Goal: Task Accomplishment & Management: Complete application form

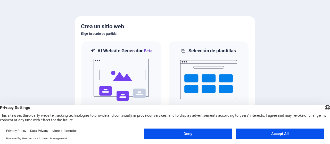
click at [278, 134] on button "Accept All" at bounding box center [280, 134] width 88 height 10
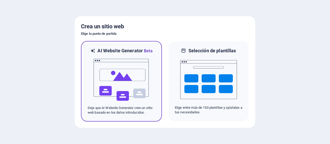
click at [126, 79] on img at bounding box center [121, 80] width 57 height 52
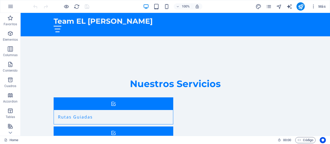
scroll to position [424, 0]
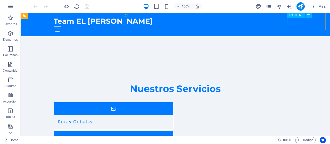
click at [293, 26] on div at bounding box center [175, 29] width 243 height 6
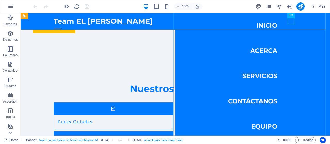
click at [256, 102] on nav "Inicio Acerca Servicios Contáctanos Equipo" at bounding box center [252, 74] width 155 height 123
click at [252, 101] on nav "Inicio Acerca Servicios Contáctanos Equipo" at bounding box center [252, 74] width 155 height 123
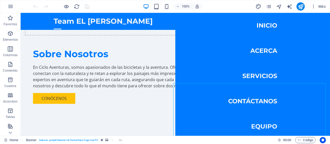
scroll to position [225, 0]
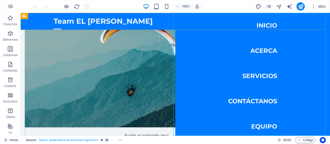
click at [262, 26] on nav "Inicio Acerca Servicios Contáctanos Equipo" at bounding box center [252, 74] width 155 height 123
click at [260, 53] on nav "Inicio Acerca Servicios Contáctanos Equipo" at bounding box center [252, 74] width 155 height 123
click at [257, 77] on nav "Inicio Acerca Servicios Contáctanos Equipo" at bounding box center [252, 74] width 155 height 123
click at [258, 99] on nav "Inicio Acerca Servicios Contáctanos Equipo" at bounding box center [252, 74] width 155 height 123
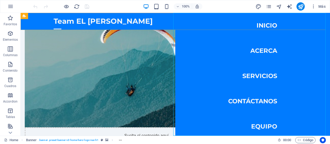
select select
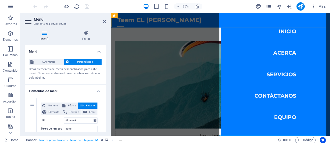
click at [284, 113] on nav "Inicio Acerca Servicios Contáctanos Equipo" at bounding box center [304, 85] width 129 height 145
click at [47, 35] on icon at bounding box center [44, 32] width 39 height 5
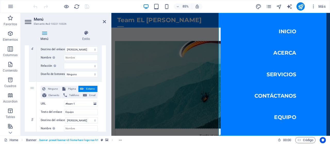
scroll to position [303, 0]
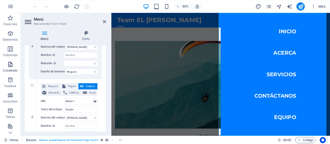
click at [11, 67] on icon "button" at bounding box center [10, 64] width 6 height 6
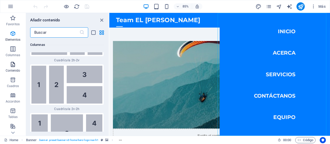
scroll to position [1665, 0]
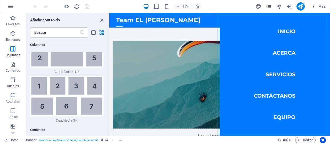
click at [11, 82] on icon "button" at bounding box center [13, 80] width 6 height 6
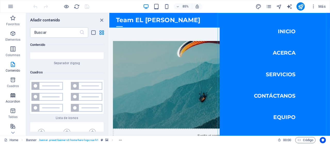
scroll to position [2765, 0]
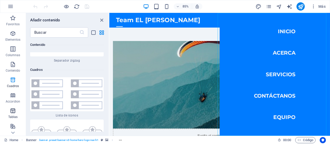
click at [12, 110] on icon "button" at bounding box center [13, 111] width 6 height 6
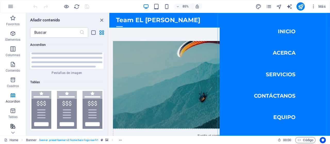
scroll to position [3455, 0]
click at [13, 132] on icon at bounding box center [12, 132] width 7 height 7
click at [13, 97] on icon "button" at bounding box center [13, 95] width 6 height 6
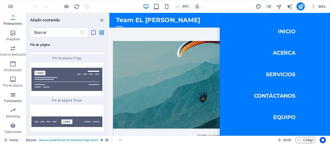
scroll to position [7549, 0]
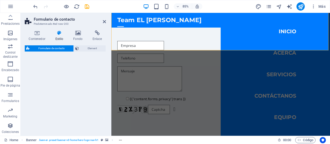
select select "rem"
select select "preset-contact-form-v3-default"
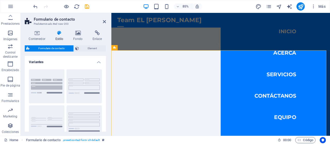
scroll to position [106, 0]
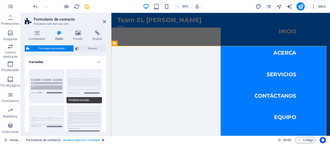
click at [96, 93] on button "Predeterminado" at bounding box center [85, 86] width 36 height 34
click at [85, 121] on button "Fila" at bounding box center [85, 122] width 36 height 34
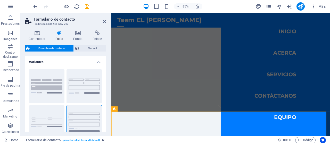
scroll to position [31, 0]
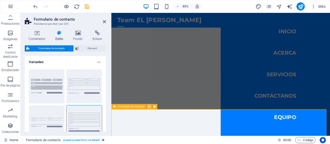
click at [151, 109] on button at bounding box center [149, 106] width 5 height 5
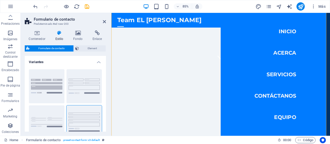
scroll to position [0, 0]
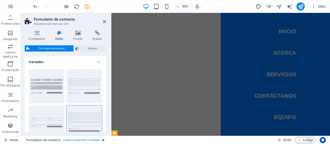
drag, startPoint x: 368, startPoint y: 32, endPoint x: 439, endPoint y: 20, distance: 72.0
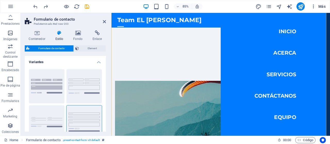
scroll to position [135, 0]
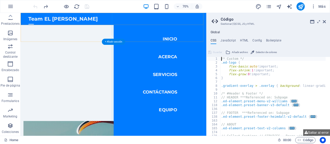
click at [226, 144] on nav "Inicio Acerca Servicios Contáctanos Equipo" at bounding box center [219, 101] width 133 height 176
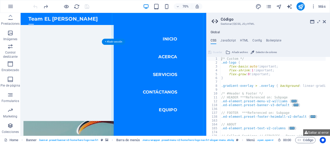
click at [222, 127] on nav "Inicio Acerca Servicios Contáctanos Equipo" at bounding box center [219, 101] width 133 height 176
select select
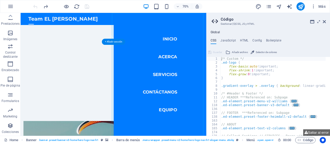
select select
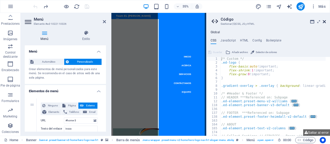
click at [325, 20] on icon at bounding box center [324, 22] width 3 height 4
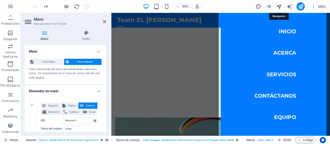
click at [278, 6] on icon "navigator" at bounding box center [279, 7] width 6 height 6
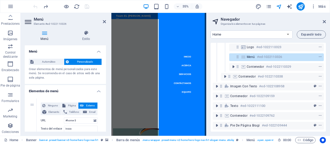
scroll to position [25, 0]
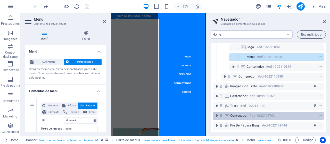
click at [254, 113] on h6 "#ed-1022109762" at bounding box center [262, 116] width 25 height 6
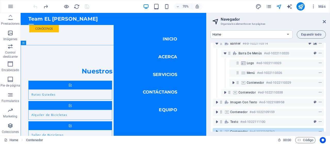
scroll to position [0, 0]
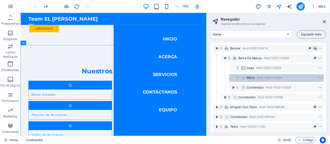
click at [251, 77] on span "Menú" at bounding box center [251, 78] width 8 height 4
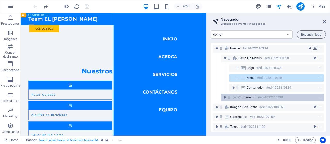
click at [248, 96] on span "Contenedor" at bounding box center [247, 97] width 17 height 4
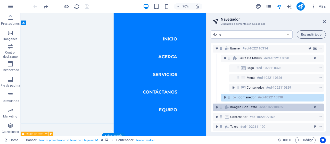
click at [247, 107] on span "Imagen con texto" at bounding box center [243, 107] width 27 height 4
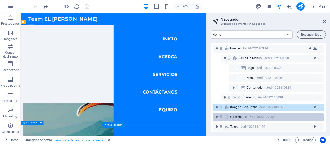
click at [247, 117] on span "Contenedor" at bounding box center [238, 117] width 17 height 4
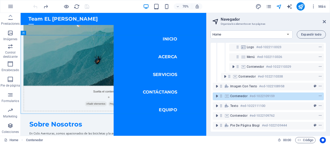
scroll to position [25, 0]
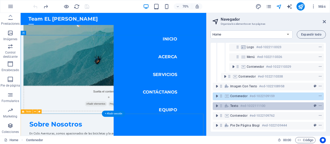
click at [262, 103] on h6 "#ed-1022111100" at bounding box center [252, 106] width 25 height 6
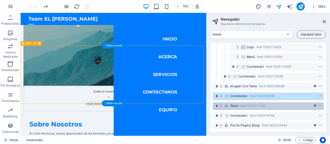
scroll to position [386, 0]
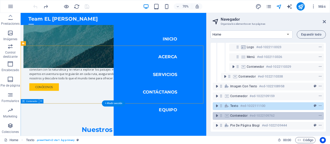
click at [260, 113] on h6 "#ed-1022109762" at bounding box center [262, 116] width 25 height 6
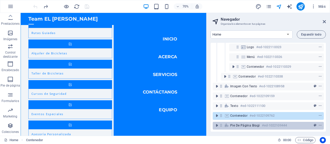
click at [260, 123] on div "Pie de página Bragi #ed-1022109444" at bounding box center [264, 126] width 68 height 6
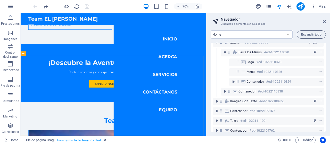
scroll to position [0, 0]
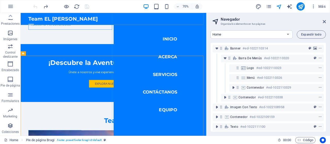
click at [210, 126] on nav "Inicio Acerca Servicios Contáctanos Equipo" at bounding box center [219, 101] width 133 height 176
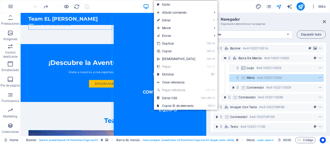
click at [200, 125] on nav "Inicio Acerca Servicios Contáctanos Equipo" at bounding box center [219, 101] width 133 height 176
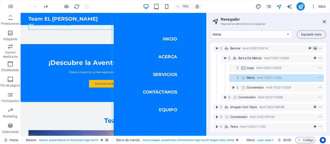
click at [209, 124] on nav "Inicio Acerca Servicios Contáctanos Equipo" at bounding box center [219, 101] width 133 height 176
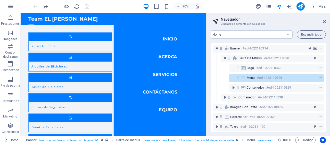
select select
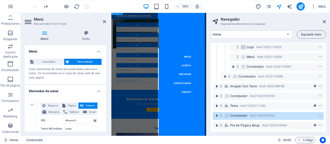
scroll to position [539, 0]
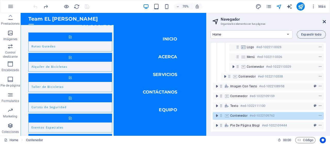
click at [325, 22] on icon at bounding box center [324, 22] width 3 height 4
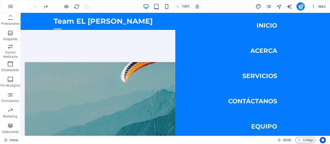
scroll to position [173, 0]
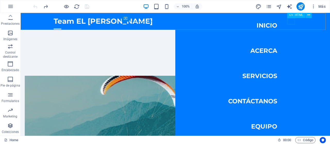
click at [61, 26] on div at bounding box center [58, 29] width 8 height 6
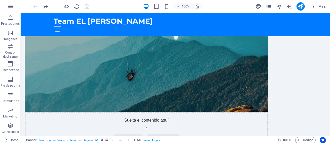
scroll to position [260, 0]
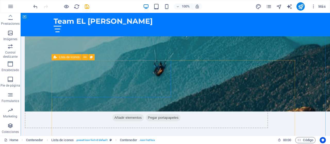
click at [54, 56] on icon at bounding box center [55, 57] width 3 height 6
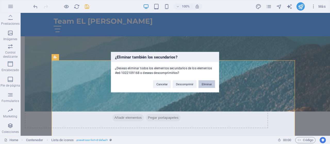
click at [207, 81] on button "Eliminar" at bounding box center [207, 84] width 17 height 8
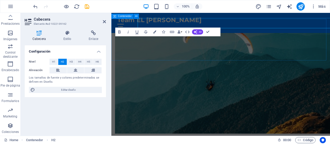
scroll to position [282, 0]
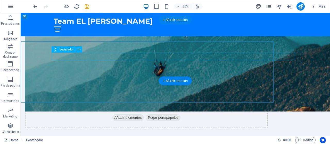
scroll to position [260, 0]
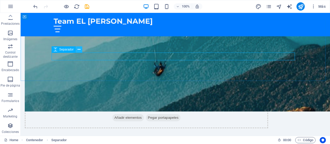
click at [79, 50] on icon at bounding box center [79, 49] width 3 height 5
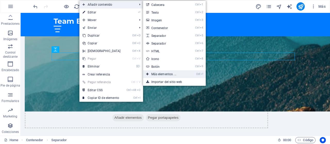
click at [165, 72] on link "Ctrl ⏎ Más elementos ..." at bounding box center [164, 74] width 43 height 8
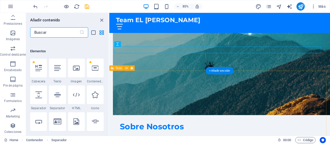
scroll to position [97, 0]
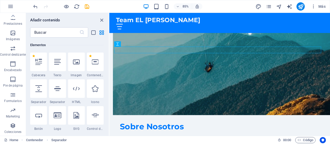
drag, startPoint x: 108, startPoint y: 42, endPoint x: 108, endPoint y: 49, distance: 7.5
click at [108, 50] on div "Favoritos 1 Star Cabecera 1 Star Contenedor Elementos 1 Star Cabecera 1 Star Te…" at bounding box center [67, 85] width 83 height 94
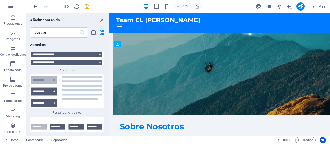
scroll to position [3313, 0]
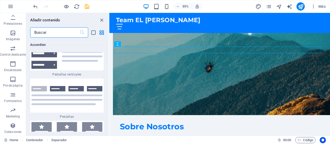
click at [56, 33] on input "text" at bounding box center [54, 32] width 49 height 10
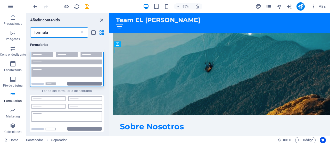
scroll to position [0, 0]
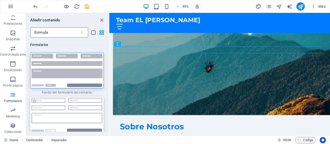
type input "formula"
click at [72, 106] on img at bounding box center [66, 115] width 71 height 34
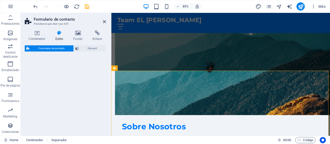
select select "rem"
select select "preset-contact-form-v3-default"
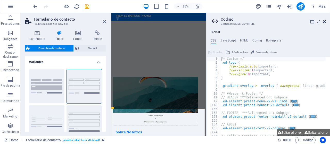
click at [324, 21] on icon at bounding box center [324, 22] width 3 height 4
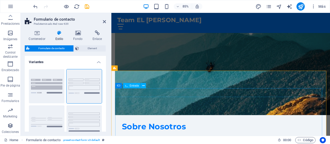
type input "x"
type input "Cedula"
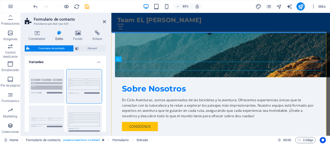
scroll to position [333, 0]
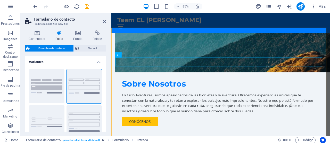
type input "Nombres Completos"
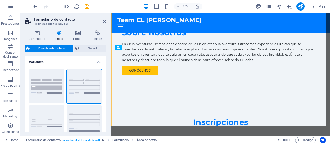
scroll to position [398, 0]
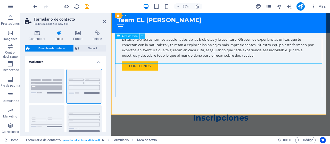
click at [141, 37] on icon at bounding box center [142, 36] width 2 height 5
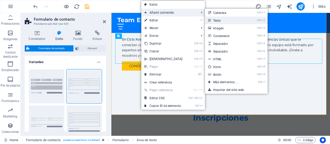
click at [212, 18] on link "Ctrl 2 Texto" at bounding box center [226, 21] width 43 height 8
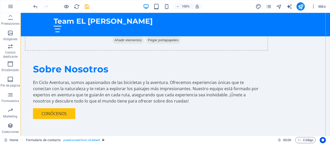
scroll to position [340, 0]
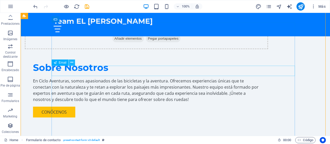
click at [72, 64] on icon at bounding box center [71, 62] width 3 height 5
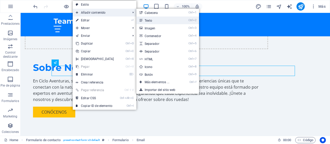
click at [144, 19] on link "Ctrl 2 Texto" at bounding box center [157, 21] width 43 height 8
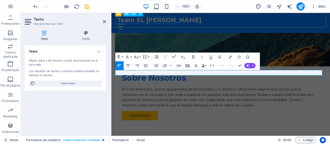
scroll to position [361, 0]
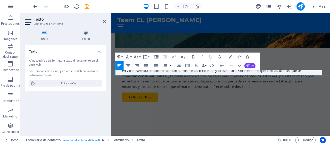
click at [249, 65] on icon "button" at bounding box center [248, 66] width 4 height 4
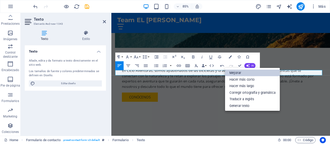
click at [245, 74] on link "Mejorar" at bounding box center [252, 73] width 55 height 7
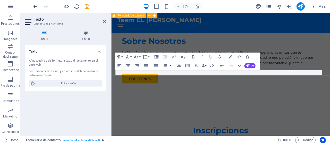
scroll to position [340, 0]
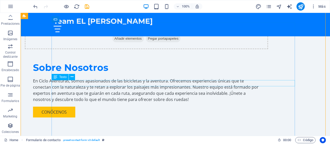
click at [71, 78] on icon at bounding box center [72, 76] width 3 height 5
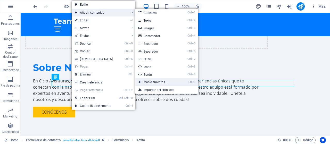
click at [155, 81] on link "Ctrl ⏎ Más elementos ..." at bounding box center [156, 82] width 43 height 8
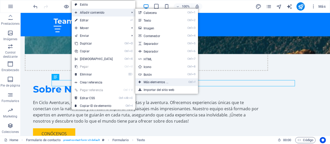
scroll to position [361, 0]
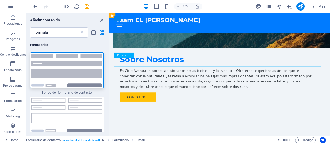
click at [132, 55] on icon at bounding box center [132, 55] width 2 height 5
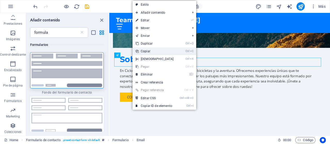
click at [149, 51] on link "Ctrl C Copiar" at bounding box center [155, 51] width 44 height 8
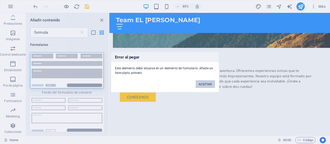
click at [199, 84] on button "ACEPTAR" at bounding box center [205, 84] width 19 height 8
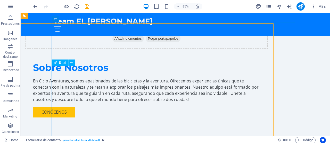
scroll to position [340, 0]
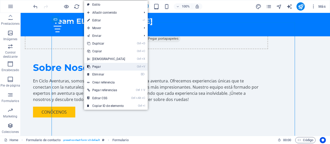
click at [118, 68] on link "Ctrl V Pegar" at bounding box center [106, 67] width 44 height 8
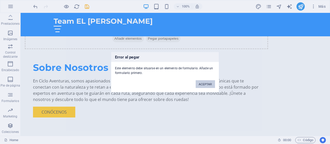
click at [203, 86] on button "ACEPTAR" at bounding box center [205, 84] width 19 height 8
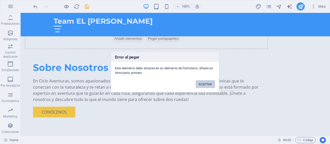
click at [207, 85] on button "ACEPTAR" at bounding box center [205, 84] width 19 height 8
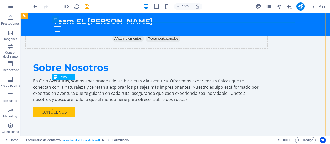
click at [71, 79] on icon at bounding box center [72, 76] width 3 height 5
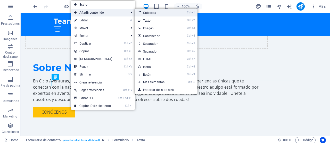
click at [151, 14] on link "Ctrl 1 Cabecera" at bounding box center [156, 13] width 43 height 8
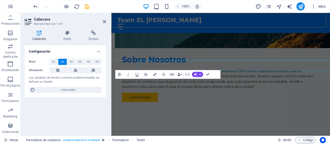
scroll to position [361, 0]
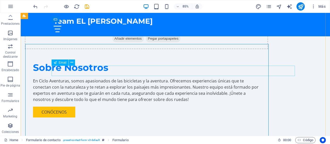
scroll to position [340, 0]
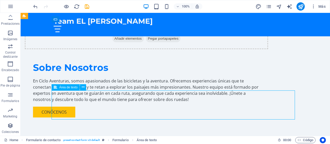
click at [83, 88] on icon at bounding box center [83, 87] width 3 height 5
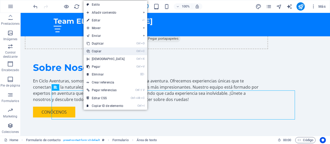
click at [101, 52] on link "Ctrl C Copiar" at bounding box center [106, 51] width 44 height 8
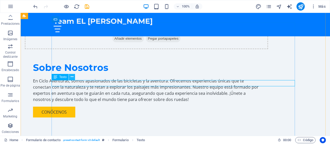
click at [72, 78] on icon at bounding box center [72, 76] width 3 height 5
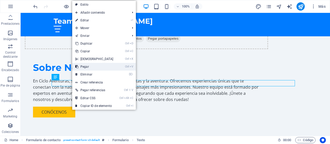
click at [86, 64] on link "Ctrl V Pegar" at bounding box center [94, 67] width 44 height 8
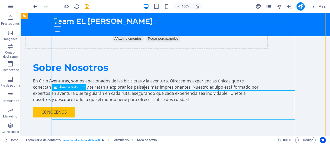
scroll to position [361, 0]
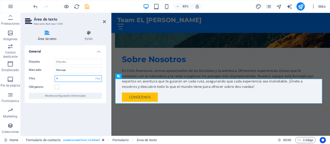
click at [68, 78] on input "4" at bounding box center [78, 79] width 47 height 6
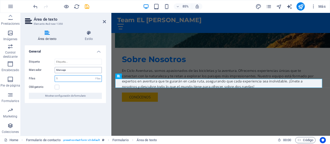
type input "1"
click at [67, 69] on input "Mensaje" at bounding box center [78, 70] width 47 height 6
type input "M"
type input "D"
type input "í"
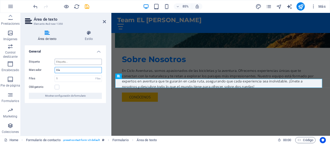
type input "Día"
click at [67, 62] on input "Etiqueta" at bounding box center [78, 62] width 47 height 6
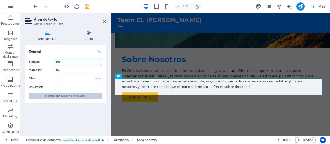
type input "Dia"
click at [72, 96] on span "Mostrar configuración de formulario" at bounding box center [65, 96] width 41 height 6
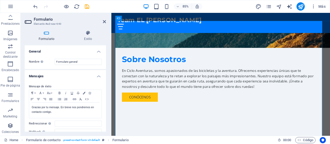
click at [109, 79] on div "Formulario Estilo General Nombre Define un nombre para el formulario. Formulari…" at bounding box center [65, 81] width 89 height 110
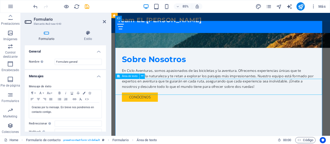
click at [105, 24] on header "Formulario Elemento #ed-new-640" at bounding box center [65, 19] width 81 height 13
click at [104, 21] on icon at bounding box center [104, 22] width 3 height 4
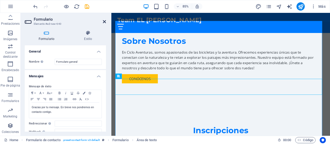
scroll to position [340, 0]
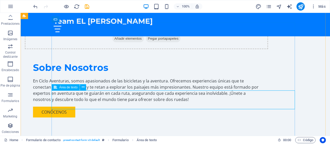
drag, startPoint x: 293, startPoint y: 108, endPoint x: 234, endPoint y: 100, distance: 59.3
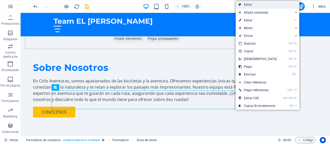
click at [254, 5] on link "Estilo" at bounding box center [268, 5] width 64 height 8
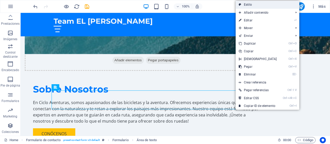
select select "rem"
select select "preset-contact-form-v3-default"
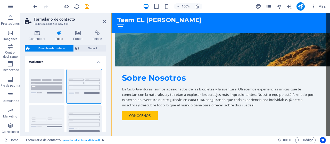
scroll to position [361, 0]
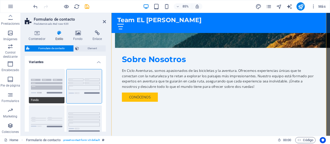
click at [57, 88] on button "Fondo" at bounding box center [47, 86] width 36 height 34
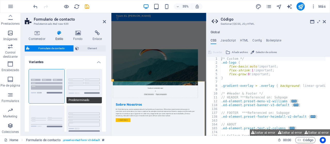
click at [89, 84] on button "Predeterminado" at bounding box center [85, 86] width 36 height 34
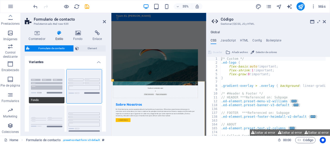
click at [55, 90] on button "Fondo" at bounding box center [47, 86] width 36 height 34
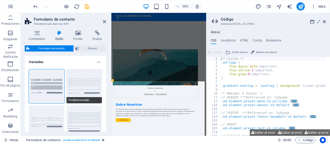
click at [87, 86] on button "Predeterminado" at bounding box center [85, 86] width 36 height 34
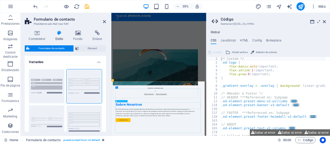
click at [126, 102] on icon at bounding box center [126, 101] width 1 height 2
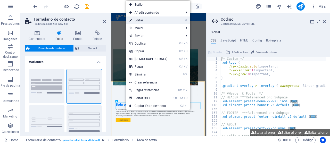
click at [149, 20] on link "⏎ Editar" at bounding box center [148, 21] width 44 height 8
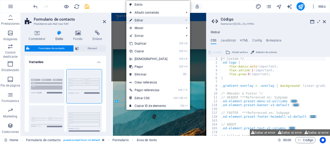
scroll to position [543, 0]
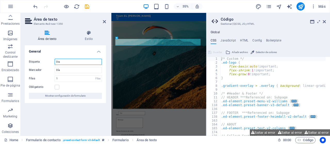
click at [72, 63] on input "Dia" at bounding box center [78, 62] width 47 height 6
type input "D"
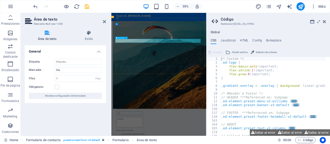
click at [126, 38] on icon at bounding box center [126, 38] width 1 height 2
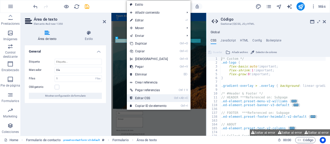
click at [162, 95] on link "Ctrl Alt C Editar CSS" at bounding box center [149, 98] width 44 height 8
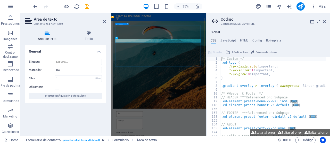
drag, startPoint x: 363, startPoint y: 96, endPoint x: 338, endPoint y: 102, distance: 26.1
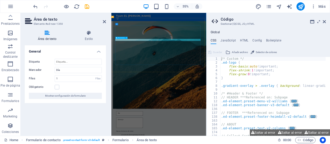
drag, startPoint x: 365, startPoint y: 101, endPoint x: 265, endPoint y: 98, distance: 100.6
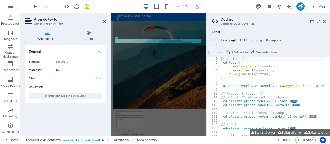
click at [227, 42] on h4 "JavaScript" at bounding box center [228, 42] width 15 height 6
type textarea "/* JS for preset "Menu V2" */"
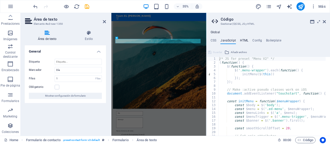
click at [245, 41] on h4 "HTML" at bounding box center [244, 42] width 9 height 6
type textarea "<a href="#main-content" class="wv-link-content button">Skip to main content</a>"
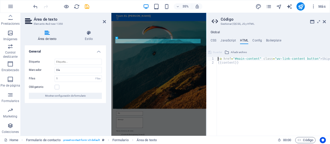
scroll to position [0, 26]
click at [259, 42] on h4 "Config" at bounding box center [257, 42] width 10 height 6
type textarea "$color-background: #F0F4F8;"
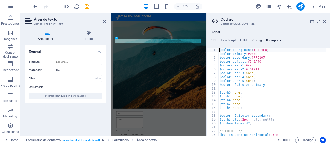
click at [269, 40] on h4 "Boilerplate" at bounding box center [273, 42] width 15 height 6
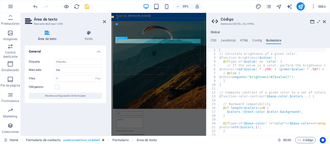
click at [319, 22] on icon at bounding box center [319, 22] width 0 height 4
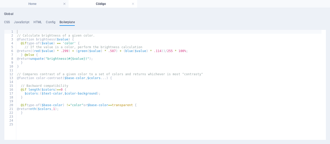
scroll to position [0, 0]
click at [10, 21] on ul "CSS JavaScript HTML Config Boilerplate" at bounding box center [165, 23] width 322 height 6
click at [8, 21] on h4 "CSS" at bounding box center [7, 23] width 6 height 6
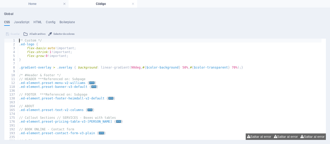
click at [8, 21] on h4 "CSS" at bounding box center [7, 23] width 6 height 6
click at [10, 12] on h4 "Global" at bounding box center [8, 14] width 9 height 4
click at [52, 4] on h4 "Home" at bounding box center [34, 4] width 69 height 6
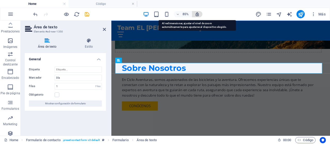
click at [197, 15] on icon "button" at bounding box center [197, 14] width 5 height 5
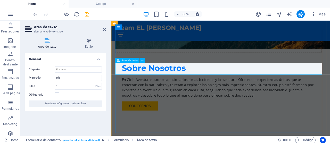
drag, startPoint x: 358, startPoint y: 80, endPoint x: 332, endPoint y: 84, distance: 26.6
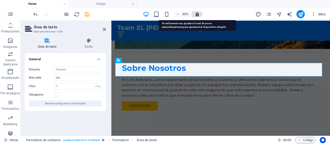
click at [200, 14] on icon "button" at bounding box center [197, 14] width 5 height 5
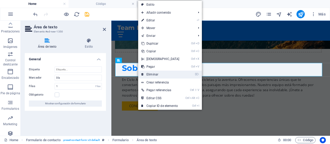
drag, startPoint x: 154, startPoint y: 72, endPoint x: 150, endPoint y: 74, distance: 5.1
click at [150, 74] on link "⌦ Eliminar" at bounding box center [160, 75] width 44 height 8
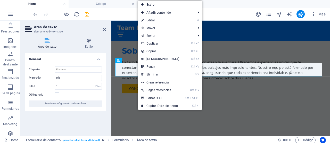
scroll to position [331, 0]
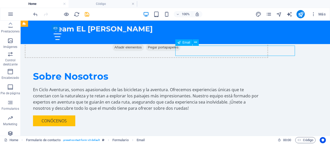
click at [194, 43] on button at bounding box center [196, 42] width 6 height 6
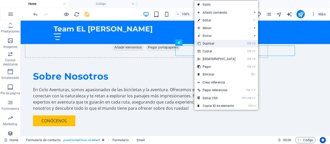
click at [202, 42] on link "Ctrl D Duplicar" at bounding box center [216, 44] width 44 height 8
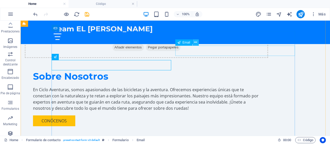
click at [196, 43] on icon at bounding box center [195, 42] width 3 height 5
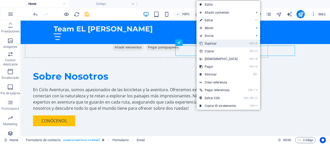
click at [201, 43] on icon at bounding box center [201, 44] width 3 height 8
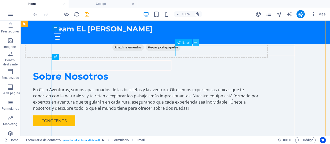
click at [195, 42] on icon at bounding box center [195, 42] width 3 height 5
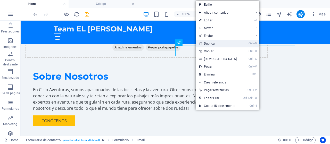
click at [205, 43] on link "Ctrl D Duplicar" at bounding box center [218, 44] width 44 height 8
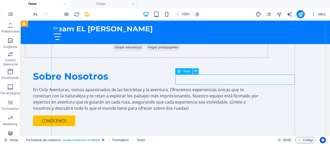
click at [198, 71] on button at bounding box center [196, 71] width 6 height 6
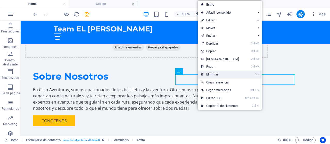
click at [211, 74] on link "⌦ Eliminar" at bounding box center [220, 75] width 44 height 8
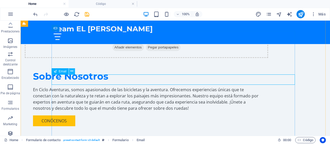
click at [73, 72] on icon at bounding box center [71, 71] width 3 height 5
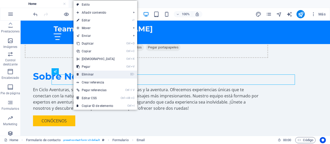
click at [93, 73] on link "⌦ Eliminar" at bounding box center [96, 75] width 44 height 8
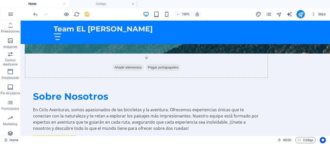
scroll to position [312, 0]
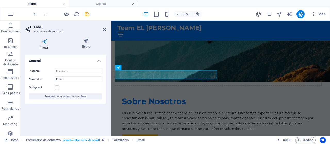
scroll to position [332, 0]
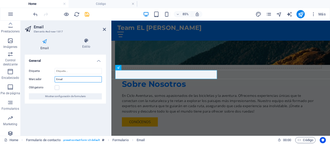
drag, startPoint x: 66, startPoint y: 78, endPoint x: 52, endPoint y: 80, distance: 14.2
click at [52, 80] on div "Marcador Email" at bounding box center [65, 79] width 73 height 6
type input "F"
type input "aaaa/mm/dd"
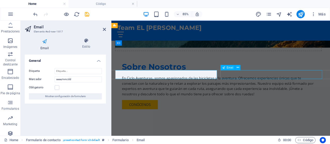
scroll to position [312, 0]
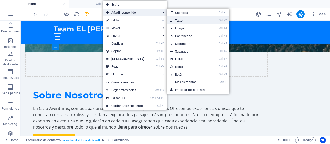
click at [182, 18] on link "Ctrl 2 Texto" at bounding box center [188, 21] width 43 height 8
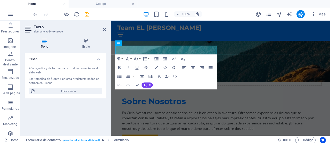
scroll to position [332, 0]
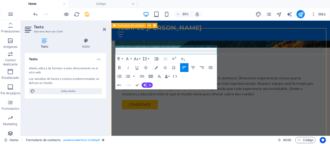
scroll to position [312, 0]
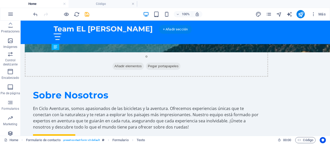
drag, startPoint x: 82, startPoint y: 54, endPoint x: 80, endPoint y: 83, distance: 29.2
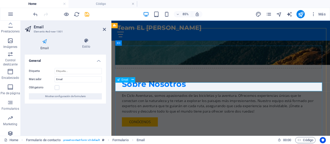
type input "Género"
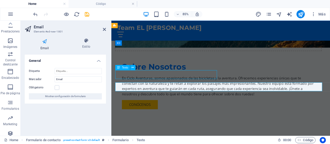
scroll to position [312, 0]
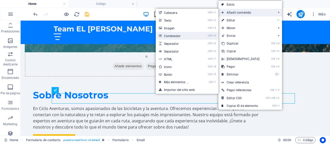
click at [182, 36] on link "Ctrl 4 Contenedor" at bounding box center [177, 36] width 43 height 8
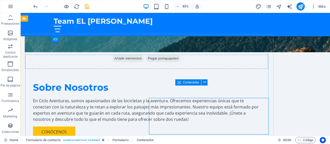
scroll to position [320, 0]
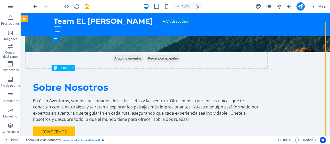
drag, startPoint x: 83, startPoint y: 74, endPoint x: 94, endPoint y: 77, distance: 11.4
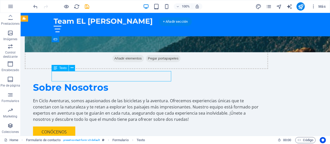
drag, startPoint x: 84, startPoint y: 74, endPoint x: 99, endPoint y: 78, distance: 15.8
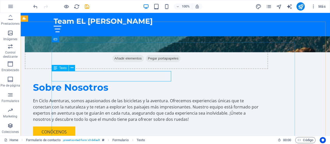
click at [55, 69] on icon at bounding box center [56, 68] width 4 height 6
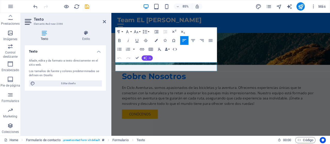
click at [148, 59] on button "AI" at bounding box center [147, 57] width 11 height 5
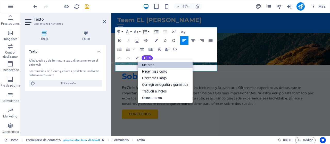
click at [150, 64] on link "Mejorar" at bounding box center [165, 65] width 55 height 7
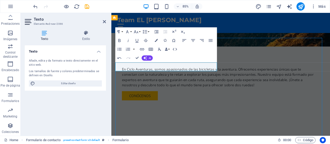
scroll to position [320, 0]
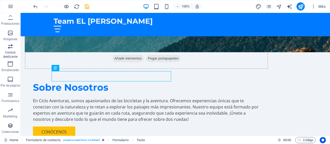
click at [5, 59] on p "Control deslizante" at bounding box center [10, 55] width 21 height 8
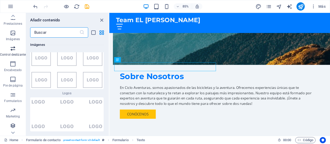
scroll to position [5796, 0]
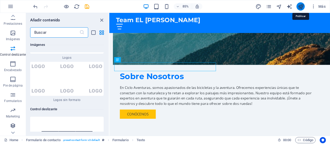
click at [302, 8] on icon "publish" at bounding box center [301, 7] width 6 height 6
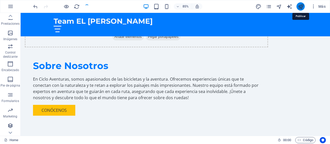
scroll to position [320, 0]
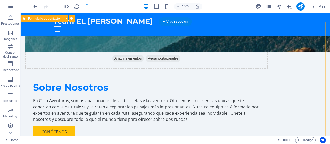
checkbox input "false"
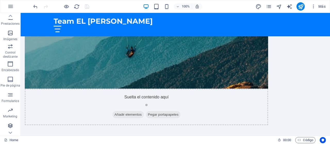
scroll to position [265, 0]
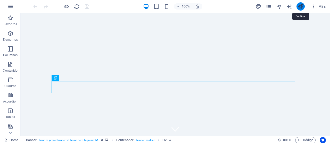
click at [301, 8] on icon "publish" at bounding box center [301, 7] width 6 height 6
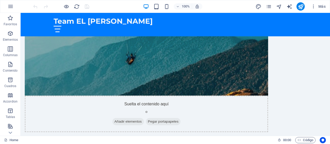
scroll to position [259, 0]
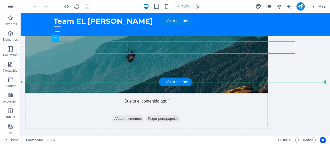
drag, startPoint x: 171, startPoint y: 49, endPoint x: 167, endPoint y: 81, distance: 31.7
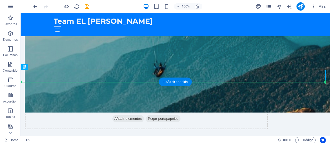
drag, startPoint x: 153, startPoint y: 77, endPoint x: 154, endPoint y: 89, distance: 12.4
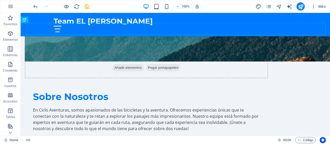
scroll to position [315, 0]
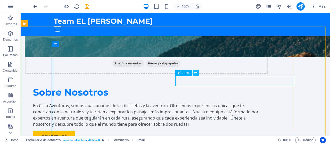
click at [195, 71] on icon at bounding box center [195, 72] width 3 height 5
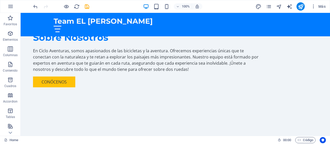
scroll to position [373, 0]
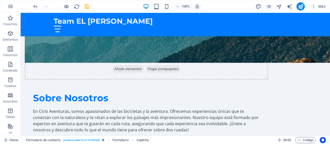
scroll to position [312, 0]
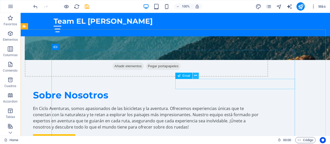
click at [197, 76] on icon at bounding box center [195, 75] width 3 height 5
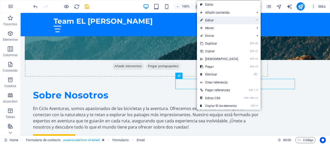
click at [237, 22] on link "⏎ Editar" at bounding box center [219, 21] width 44 height 8
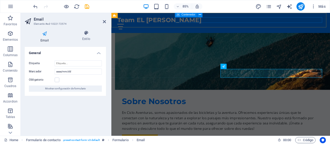
scroll to position [334, 0]
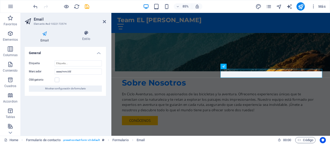
click at [45, 38] on h4 "Email" at bounding box center [46, 36] width 42 height 12
click at [75, 90] on span "Mostrar configuración de formulario" at bounding box center [65, 89] width 41 height 6
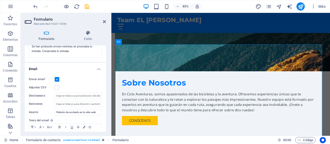
scroll to position [117, 0]
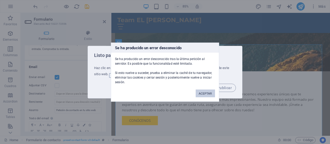
click at [205, 94] on button "ACEPTAR" at bounding box center [205, 93] width 19 height 8
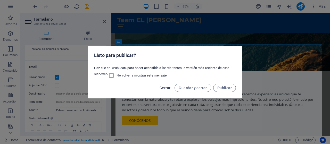
click at [162, 87] on span "Cerrar" at bounding box center [165, 88] width 11 height 4
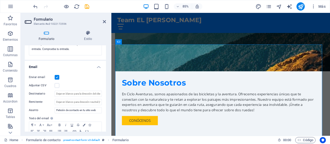
click at [57, 77] on label at bounding box center [57, 77] width 5 height 5
click at [0, 0] on input "Enviar email" at bounding box center [0, 0] width 0 height 0
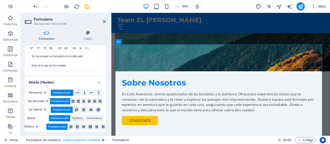
scroll to position [201, 0]
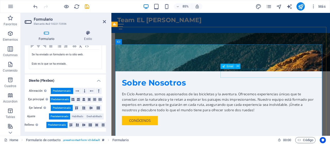
click at [237, 67] on icon at bounding box center [238, 66] width 2 height 5
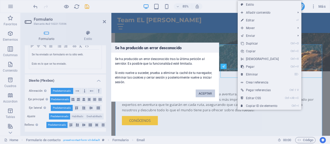
click at [202, 94] on button "ACEPTAR" at bounding box center [205, 93] width 19 height 8
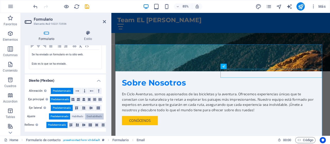
click at [93, 117] on span "Deshabilitado" at bounding box center [94, 116] width 15 height 6
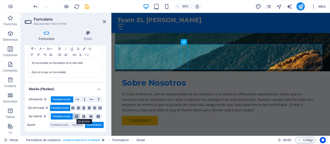
click at [77, 116] on icon at bounding box center [77, 116] width 6 height 3
click at [84, 116] on icon at bounding box center [84, 116] width 6 height 3
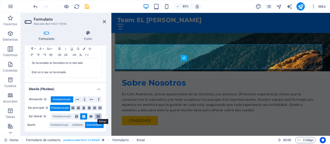
click at [99, 116] on icon at bounding box center [98, 116] width 6 height 3
click at [72, 107] on icon at bounding box center [72, 108] width 3 height 6
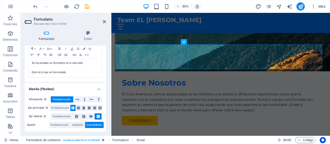
click at [68, 99] on span "Predeterminado" at bounding box center [62, 99] width 18 height 6
click at [59, 122] on span "Predeterminado" at bounding box center [60, 125] width 18 height 6
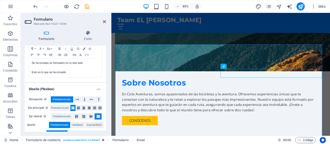
scroll to position [201, 0]
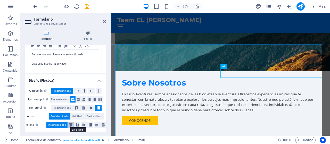
click at [70, 127] on button at bounding box center [71, 125] width 6 height 6
click at [82, 125] on icon at bounding box center [84, 125] width 6 height 3
click at [90, 125] on icon at bounding box center [90, 125] width 6 height 3
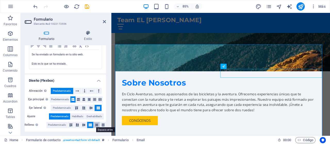
click at [97, 124] on icon at bounding box center [97, 125] width 6 height 3
click at [102, 124] on icon at bounding box center [103, 125] width 6 height 3
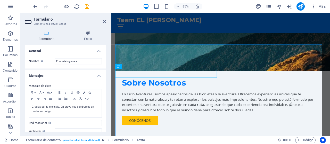
scroll to position [0, 0]
click at [227, 66] on span "Email" at bounding box center [230, 66] width 7 height 3
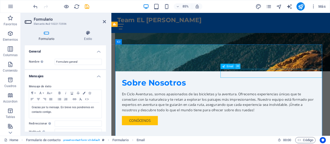
click at [237, 67] on icon at bounding box center [238, 66] width 2 height 5
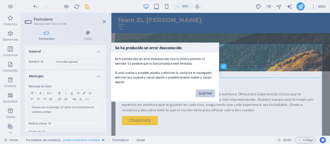
click at [207, 95] on button "ACEPTAR" at bounding box center [205, 93] width 19 height 8
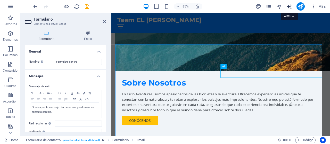
click at [291, 5] on icon "text_generator" at bounding box center [290, 7] width 6 height 6
select select "English"
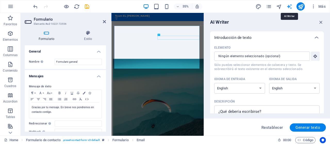
scroll to position [541, 0]
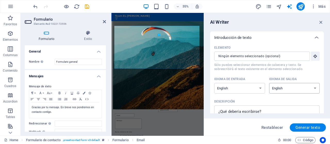
click at [297, 85] on select "Albanian Arabic Armenian Awadhi Azerbaijani Bashkir Basque Belarusian Bengali B…" at bounding box center [294, 88] width 51 height 11
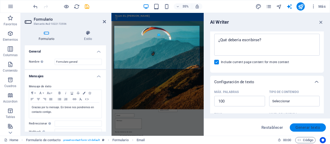
click at [311, 128] on span "Generar texto" at bounding box center [308, 128] width 25 height 4
type textarea "x"
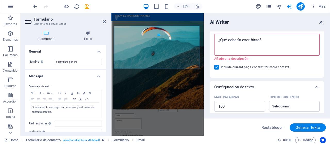
click at [321, 22] on icon "button" at bounding box center [321, 22] width 6 height 6
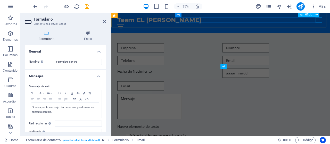
scroll to position [334, 0]
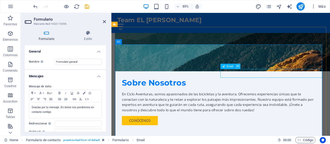
click at [238, 67] on icon at bounding box center [238, 66] width 2 height 5
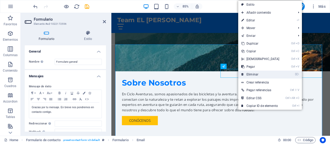
click at [246, 74] on link "⌦ Eliminar" at bounding box center [260, 75] width 44 height 8
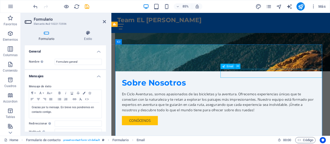
click at [239, 68] on icon at bounding box center [238, 66] width 2 height 5
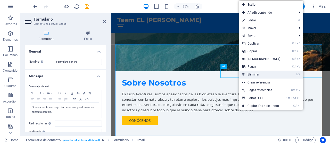
click at [253, 71] on link "⌦ Eliminar" at bounding box center [261, 75] width 44 height 8
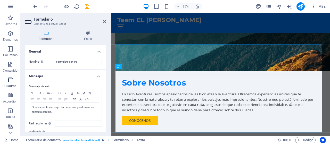
click at [13, 84] on span "Cuadros" at bounding box center [10, 83] width 21 height 12
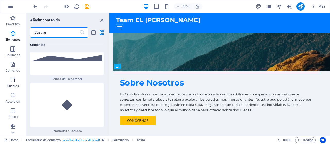
scroll to position [2729, 0]
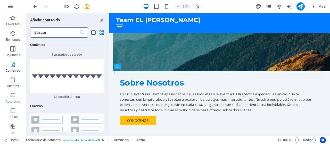
click at [14, 69] on p "Contenido" at bounding box center [13, 71] width 15 height 4
click at [14, 81] on icon "button" at bounding box center [13, 80] width 6 height 6
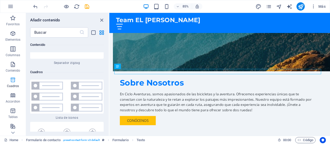
scroll to position [2765, 0]
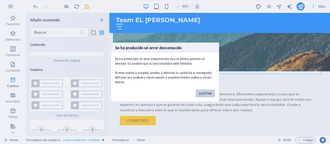
click at [208, 93] on button "ACEPTAR" at bounding box center [205, 93] width 19 height 8
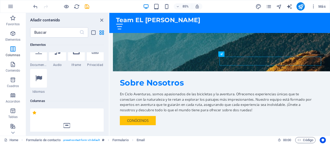
scroll to position [324, 0]
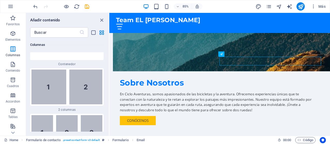
click at [108, 36] on div "​" at bounding box center [67, 32] width 83 height 10
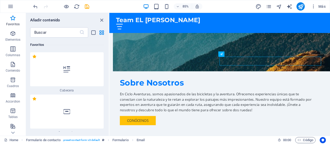
scroll to position [83, 0]
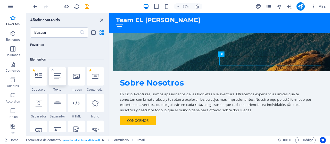
click at [60, 82] on div at bounding box center [57, 76] width 17 height 19
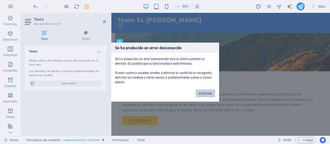
click at [203, 96] on button "ACEPTAR" at bounding box center [205, 93] width 19 height 8
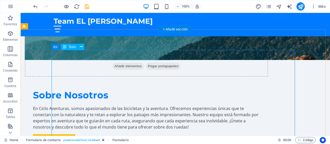
click at [80, 46] on icon at bounding box center [81, 46] width 3 height 5
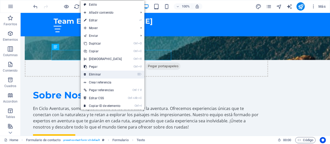
click at [96, 74] on link "⌦ Eliminar" at bounding box center [103, 75] width 44 height 8
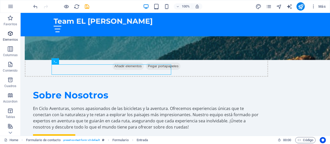
click at [14, 39] on p "Elementos" at bounding box center [10, 40] width 15 height 4
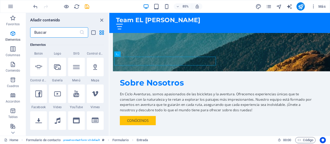
scroll to position [153, 0]
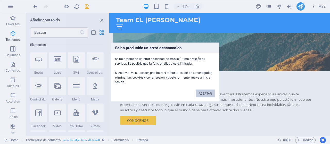
click at [208, 94] on button "ACEPTAR" at bounding box center [205, 93] width 19 height 8
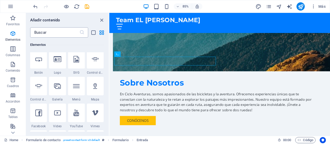
click at [45, 34] on input "text" at bounding box center [54, 32] width 49 height 10
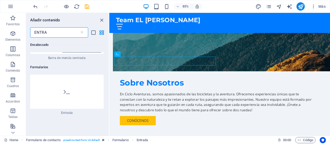
scroll to position [99, 0]
type input "ENTRA"
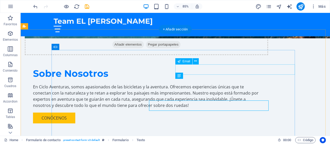
scroll to position [312, 0]
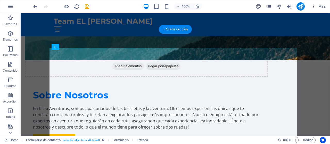
drag, startPoint x: 161, startPoint y: 87, endPoint x: 212, endPoint y: 85, distance: 51.4
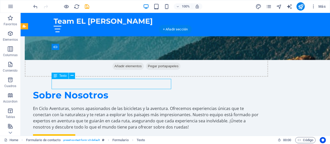
drag, startPoint x: 77, startPoint y: 81, endPoint x: 93, endPoint y: 83, distance: 16.4
click at [72, 75] on icon at bounding box center [72, 75] width 3 height 5
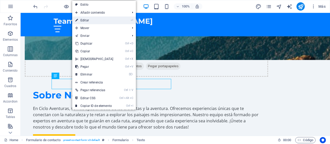
click at [90, 21] on link "⏎ Editar" at bounding box center [94, 21] width 44 height 8
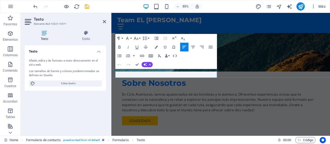
scroll to position [334, 0]
click at [159, 39] on icon "button" at bounding box center [156, 38] width 5 height 5
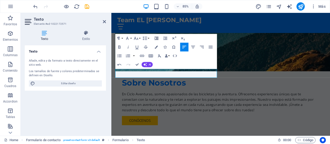
click at [159, 39] on icon "button" at bounding box center [156, 38] width 5 height 5
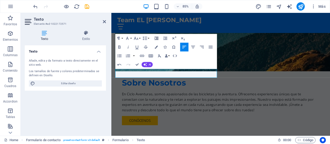
click at [159, 39] on icon "button" at bounding box center [156, 38] width 5 height 5
click at [202, 46] on icon "button" at bounding box center [201, 46] width 5 height 5
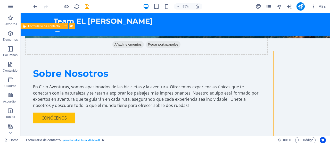
scroll to position [312, 0]
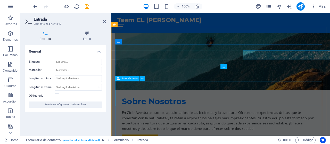
scroll to position [334, 0]
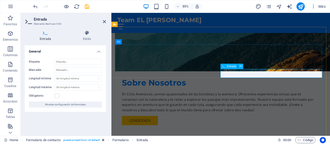
type input "A"
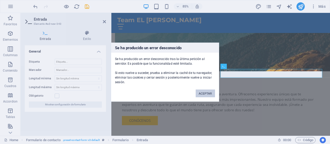
click at [207, 92] on button "ACEPTAR" at bounding box center [205, 93] width 19 height 8
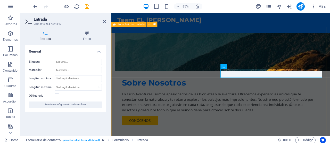
type input "aaaa/mm/dd"
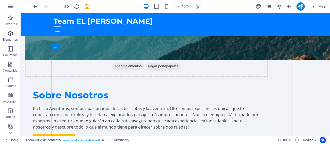
click at [13, 40] on p "Elementos" at bounding box center [10, 40] width 15 height 4
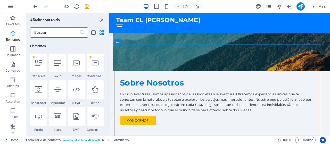
scroll to position [97, 0]
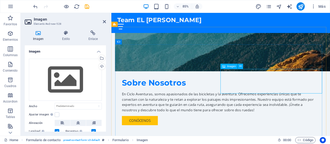
click at [241, 67] on icon at bounding box center [240, 66] width 2 height 5
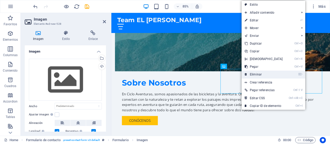
click at [254, 72] on link "⌦ Eliminar" at bounding box center [264, 75] width 44 height 8
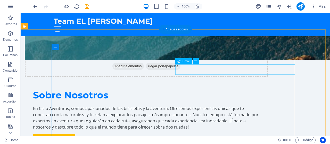
scroll to position [312, 0]
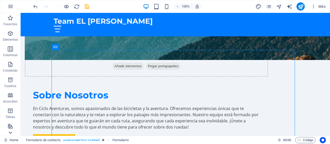
click at [11, 134] on icon at bounding box center [10, 132] width 7 height 7
click at [11, 17] on icon at bounding box center [10, 15] width 7 height 7
click at [11, 37] on span "Elementos" at bounding box center [10, 36] width 21 height 12
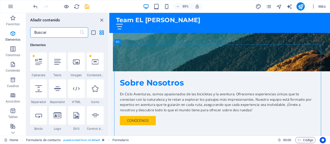
scroll to position [134, 0]
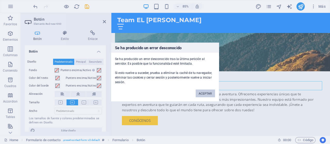
click at [202, 90] on button "ACEPTAR" at bounding box center [205, 93] width 19 height 8
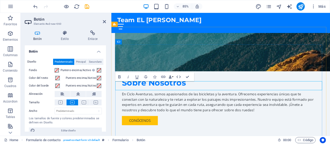
click at [63, 102] on button at bounding box center [61, 103] width 12 height 6
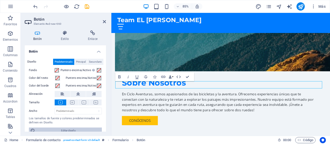
click at [82, 128] on span "Editar diseño" at bounding box center [69, 131] width 64 height 6
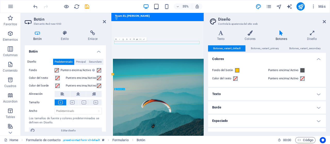
scroll to position [541, 0]
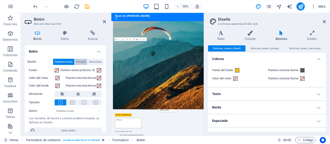
click at [80, 60] on span "Principal" at bounding box center [81, 62] width 10 height 6
click at [91, 61] on span "Secundario" at bounding box center [95, 62] width 13 height 6
click at [65, 60] on span "Predeterminado" at bounding box center [64, 62] width 18 height 6
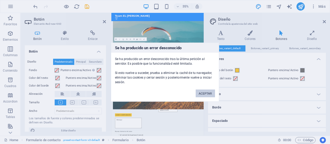
click at [207, 92] on button "ACEPTAR" at bounding box center [205, 93] width 19 height 8
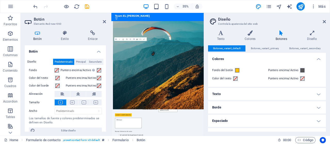
click at [240, 93] on h4 "Texto" at bounding box center [267, 94] width 118 height 12
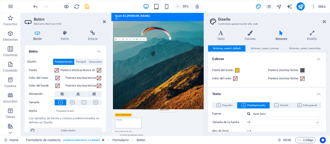
click at [240, 93] on h4 "Texto" at bounding box center [267, 92] width 118 height 9
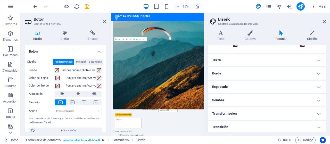
scroll to position [35, 0]
click at [318, 113] on h4 "Transformación" at bounding box center [267, 112] width 118 height 12
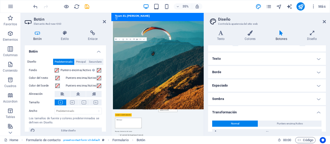
drag, startPoint x: 326, startPoint y: 105, endPoint x: 327, endPoint y: 127, distance: 22.2
click at [327, 127] on div "Variantes Texto Colores Botones Diseño Texto Standard Bold Links Color de la fu…" at bounding box center [267, 81] width 126 height 110
click at [327, 125] on div "Variantes Texto Colores Botones Diseño Texto Standard Bold Links Color de la fu…" at bounding box center [267, 81] width 126 height 110
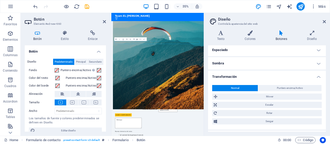
scroll to position [82, 0]
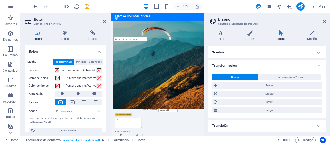
click at [299, 127] on h4 "Transición" at bounding box center [267, 126] width 118 height 12
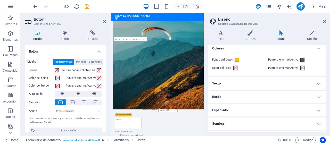
scroll to position [0, 0]
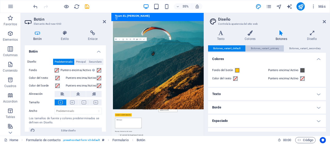
click at [266, 48] on span "Botones_variant_primary" at bounding box center [265, 48] width 28 height 6
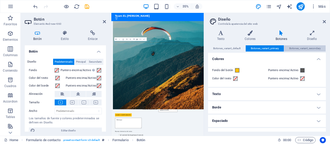
click at [296, 47] on span "Botones_variant_secondary" at bounding box center [304, 48] width 31 height 6
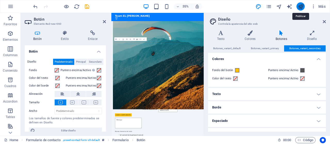
click at [299, 7] on icon "publish" at bounding box center [301, 7] width 6 height 6
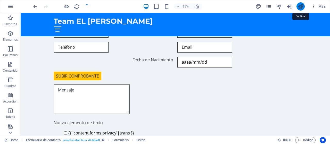
scroll to position [312, 0]
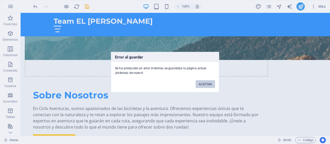
click at [202, 84] on button "ACEPTAR" at bounding box center [205, 84] width 19 height 8
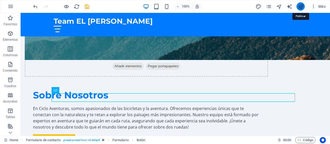
click at [301, 6] on icon "publish" at bounding box center [301, 7] width 6 height 6
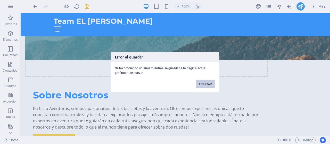
click at [210, 81] on button "ACEPTAR" at bounding box center [205, 84] width 19 height 8
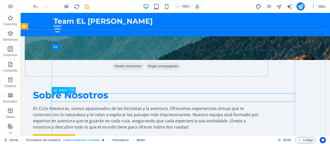
click at [71, 91] on icon at bounding box center [72, 89] width 3 height 5
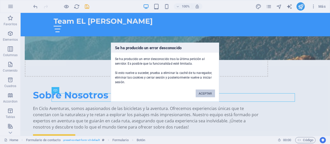
click at [203, 91] on button "ACEPTAR" at bounding box center [205, 93] width 19 height 8
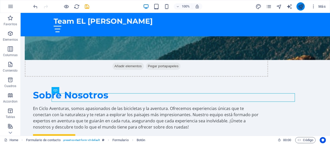
click at [299, 6] on icon "publish" at bounding box center [301, 7] width 6 height 6
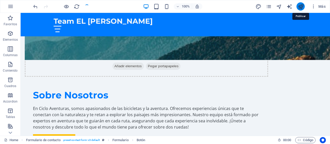
checkbox input "false"
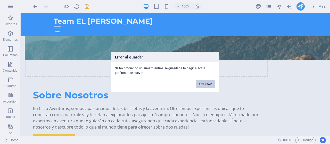
click at [202, 84] on button "ACEPTAR" at bounding box center [205, 84] width 19 height 8
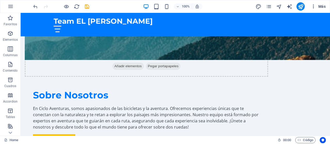
click at [321, 6] on span "Más" at bounding box center [318, 6] width 15 height 5
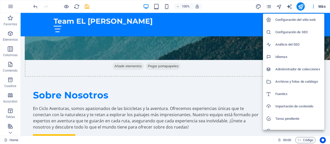
click at [315, 8] on div at bounding box center [165, 72] width 330 height 144
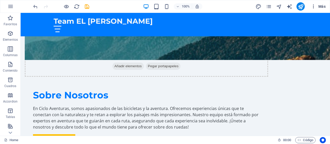
click at [313, 7] on icon "button" at bounding box center [313, 6] width 5 height 5
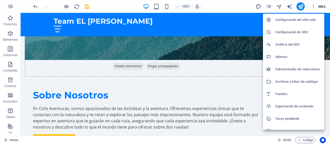
click at [288, 7] on div at bounding box center [165, 72] width 330 height 144
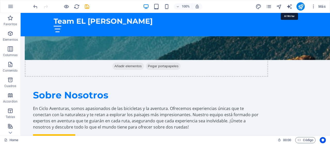
click at [288, 7] on icon "text_generator" at bounding box center [290, 7] width 6 height 6
select select "English"
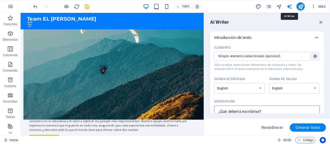
scroll to position [365, 0]
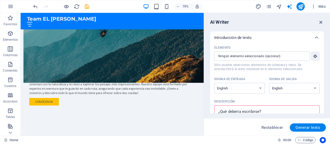
click at [321, 22] on icon "button" at bounding box center [321, 22] width 6 height 6
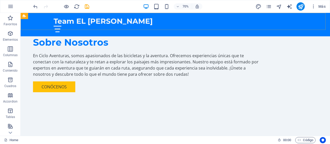
scroll to position [312, 0]
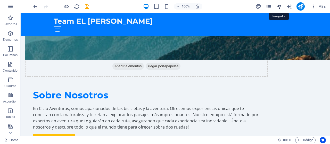
click at [279, 8] on icon "navigator" at bounding box center [279, 7] width 6 height 6
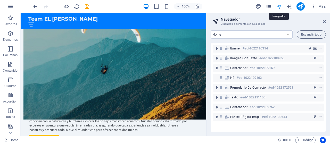
scroll to position [365, 0]
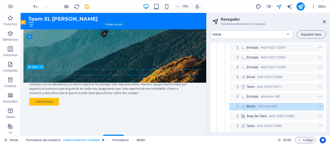
scroll to position [81, 0]
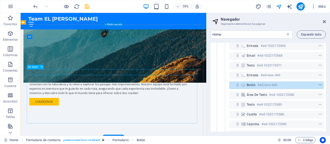
click at [320, 85] on icon "context-menu" at bounding box center [321, 85] width 4 height 4
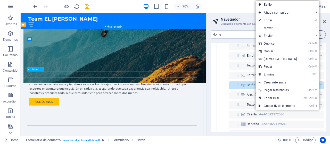
scroll to position [362, 0]
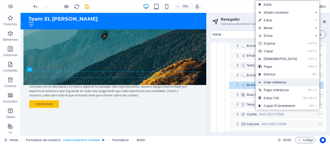
click at [292, 84] on link "Crear referencia" at bounding box center [288, 83] width 64 height 8
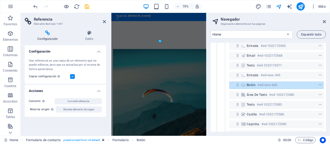
scroll to position [537, 0]
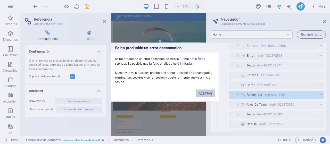
click at [206, 94] on button "ACEPTAR" at bounding box center [205, 93] width 19 height 8
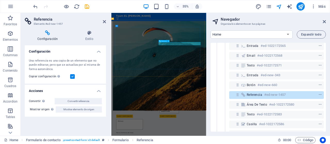
click at [249, 93] on span "Referencia" at bounding box center [254, 95] width 15 height 4
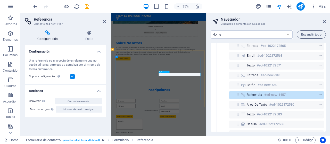
scroll to position [450, 0]
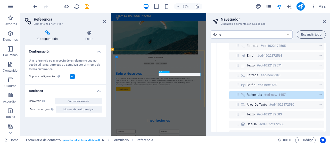
click at [249, 93] on span "Referencia" at bounding box center [254, 95] width 15 height 4
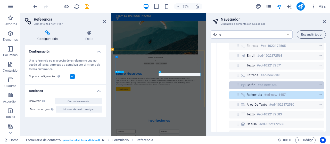
click at [302, 84] on div at bounding box center [311, 85] width 24 height 6
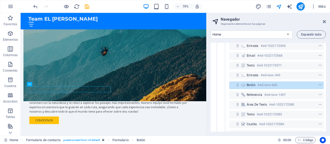
scroll to position [336, 0]
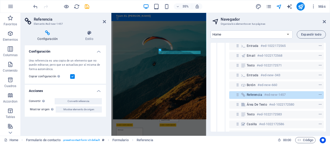
click at [327, 21] on aside "Navegador Organiza los elementos en tus páginas Home Subpage Legal Notice Priva…" at bounding box center [268, 74] width 124 height 123
click at [325, 21] on icon at bounding box center [324, 22] width 3 height 4
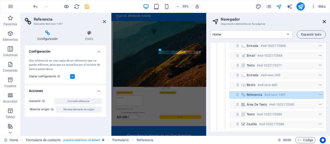
scroll to position [305, 0]
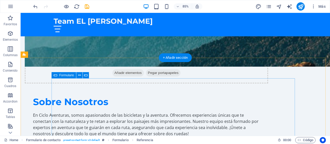
scroll to position [284, 0]
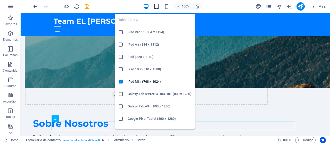
click at [158, 7] on icon "button" at bounding box center [156, 7] width 6 height 6
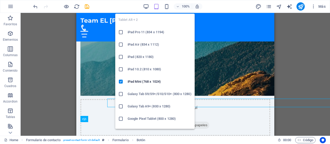
scroll to position [307, 0]
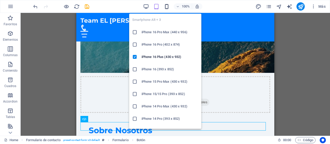
click at [167, 7] on icon "button" at bounding box center [167, 7] width 6 height 6
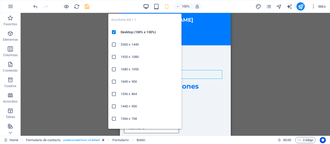
click at [146, 7] on icon "button" at bounding box center [146, 7] width 6 height 6
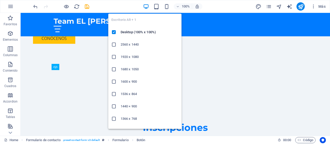
scroll to position [335, 0]
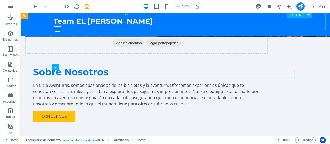
click at [288, 26] on div at bounding box center [175, 29] width 243 height 6
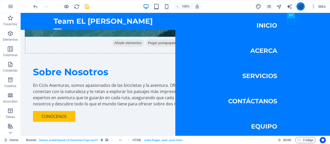
click at [298, 7] on icon "publish" at bounding box center [301, 7] width 6 height 6
checkbox input "false"
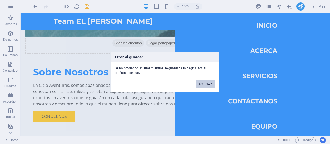
click at [204, 85] on button "ACEPTAR" at bounding box center [205, 84] width 19 height 8
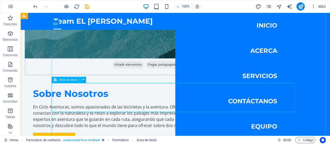
scroll to position [357, 0]
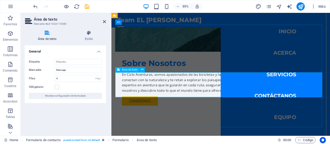
paste textarea "DECLARACIÓN DE RESPONSABILIDAD Y CONSENTIMIENTO - RUTA DEL PLÁTANO 2025 EDICIÓN…"
click at [105, 21] on icon at bounding box center [104, 22] width 3 height 4
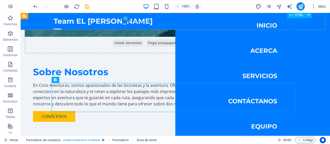
click at [61, 26] on div at bounding box center [58, 29] width 8 height 6
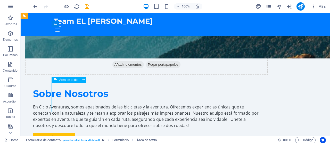
scroll to position [357, 0]
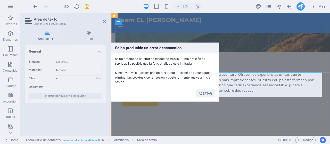
scroll to position [157, 0]
click at [204, 93] on button "ACEPTAR" at bounding box center [205, 93] width 19 height 8
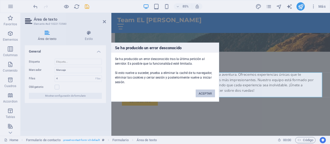
click at [205, 93] on button "ACEPTAR" at bounding box center [205, 93] width 19 height 8
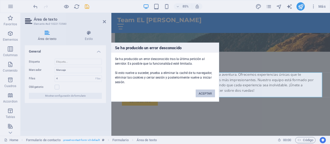
click at [207, 92] on button "ACEPTAR" at bounding box center [205, 93] width 19 height 8
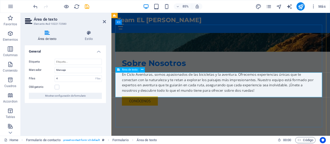
paste textarea "Renuncio expresamente y libero de toda responsabilidad civil, incluso extracont…"
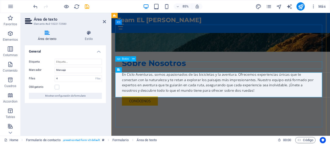
type textarea "DECLARACIÓN DE RESPONSABILIDAD Y CONSENTIMIENTO Mediante el presente instrument…"
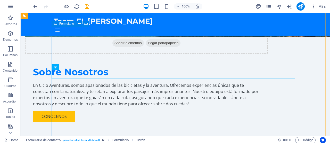
scroll to position [335, 0]
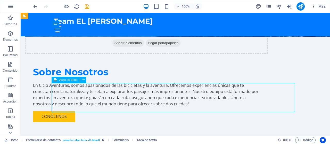
drag, startPoint x: 293, startPoint y: 101, endPoint x: 293, endPoint y: 95, distance: 5.4
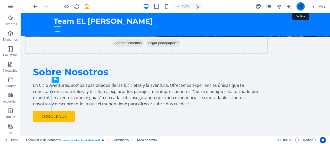
click at [301, 7] on icon "publish" at bounding box center [301, 7] width 6 height 6
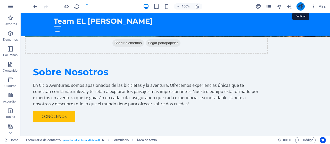
checkbox input "false"
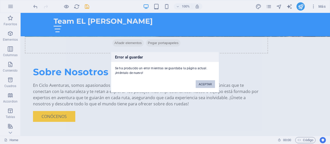
click at [208, 83] on button "ACEPTAR" at bounding box center [205, 84] width 19 height 8
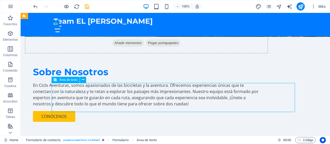
click at [65, 79] on span "Área de texto" at bounding box center [68, 79] width 18 height 3
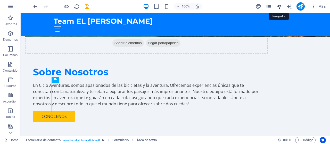
click at [279, 7] on icon "navigator" at bounding box center [279, 7] width 6 height 6
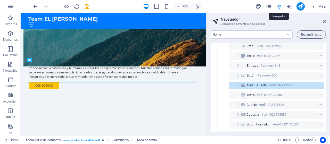
scroll to position [91, 0]
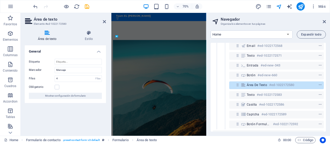
scroll to position [564, 0]
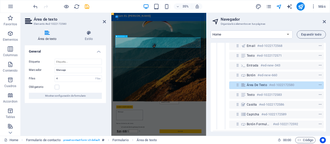
drag, startPoint x: 167, startPoint y: 96, endPoint x: 119, endPoint y: 86, distance: 49.3
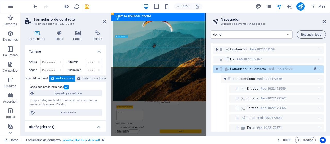
scroll to position [3, 0]
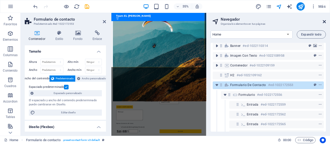
click at [323, 21] on icon at bounding box center [324, 22] width 3 height 4
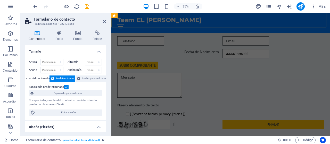
scroll to position [357, 0]
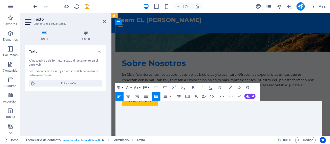
click at [84, 105] on div "Texto Añade, edita y da formato a texto directamente en el sitio web. Los tamañ…" at bounding box center [65, 88] width 81 height 86
click at [103, 21] on icon at bounding box center [104, 22] width 3 height 4
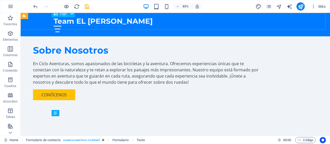
scroll to position [335, 0]
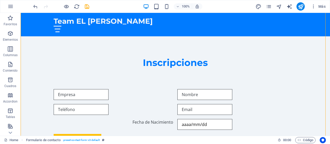
scroll to position [480, 0]
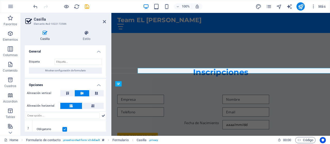
scroll to position [502, 0]
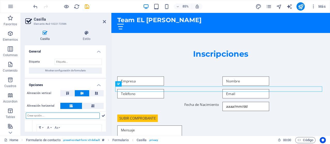
type input "S"
type input "a"
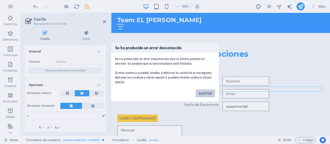
click at [199, 92] on button "ACEPTAR" at bounding box center [205, 93] width 19 height 8
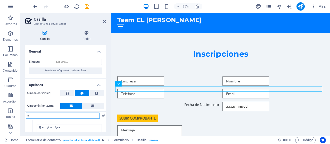
click at [43, 115] on input "a" at bounding box center [63, 116] width 74 height 6
type input "a"
type input "Acepto los términos y condiciones"
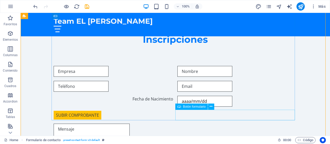
scroll to position [480, 0]
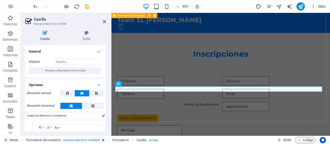
scroll to position [502, 0]
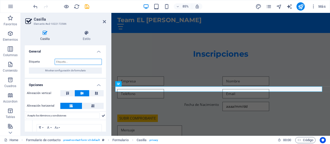
click at [71, 61] on input "Etiqueta" at bounding box center [78, 62] width 47 height 6
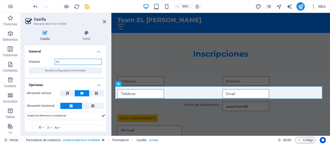
type input "A"
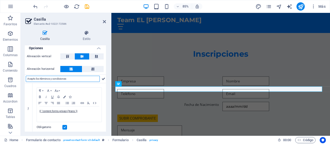
scroll to position [37, 0]
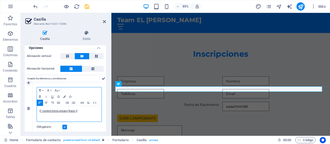
click at [81, 113] on div "{{ 'content.forms.privacy'|trans }}" at bounding box center [69, 113] width 65 height 15
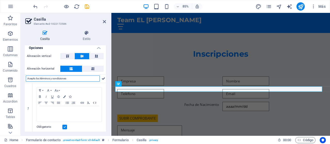
drag, startPoint x: 71, startPoint y: 78, endPoint x: 26, endPoint y: 82, distance: 45.6
click at [26, 82] on div "Acepto los términos y condiciones" at bounding box center [65, 78] width 81 height 9
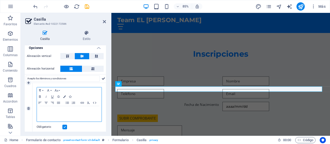
click at [52, 112] on p "​" at bounding box center [69, 111] width 60 height 5
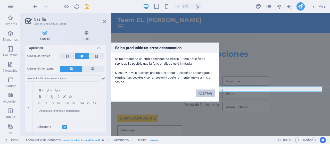
click at [200, 93] on button "ACEPTAR" at bounding box center [205, 93] width 19 height 8
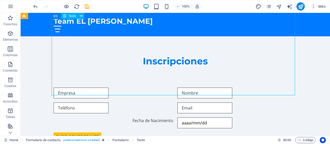
scroll to position [480, 0]
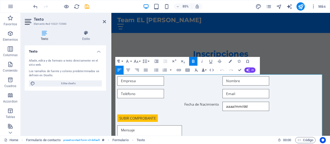
scroll to position [388, 0]
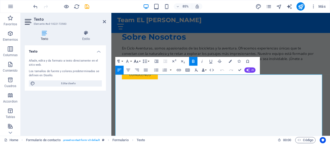
click at [139, 63] on button "Font Size" at bounding box center [137, 61] width 8 height 9
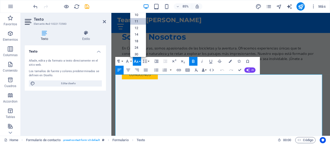
click at [138, 20] on link "11" at bounding box center [138, 21] width 16 height 7
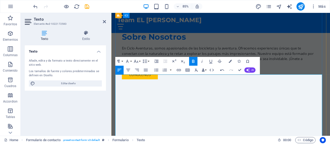
click at [138, 61] on icon "button" at bounding box center [136, 61] width 4 height 3
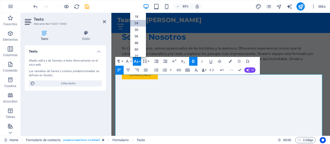
click at [137, 22] on link "24" at bounding box center [138, 23] width 16 height 7
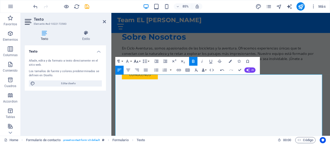
click at [137, 62] on icon "button" at bounding box center [136, 61] width 5 height 5
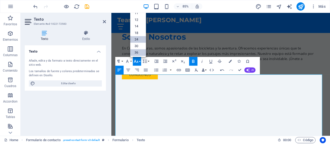
scroll to position [2, 0]
click at [145, 24] on link "12" at bounding box center [138, 26] width 16 height 7
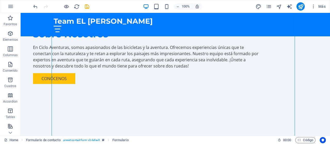
scroll to position [379, 0]
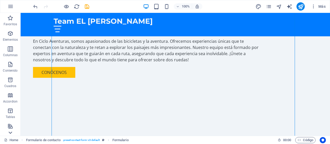
click at [12, 133] on icon at bounding box center [10, 132] width 7 height 7
click at [12, 37] on p "Imágenes" at bounding box center [10, 39] width 14 height 4
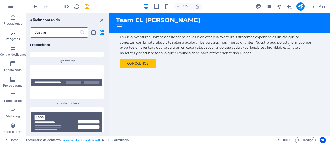
scroll to position [5118, 0]
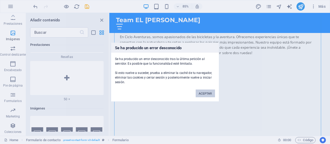
click at [209, 91] on button "ACEPTAR" at bounding box center [205, 93] width 19 height 8
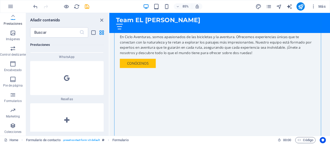
scroll to position [5094, 0]
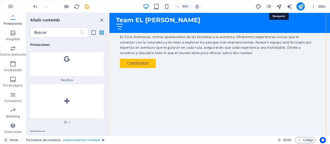
click at [279, 6] on icon "navigator" at bounding box center [279, 7] width 6 height 6
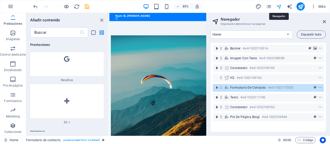
scroll to position [608, 0]
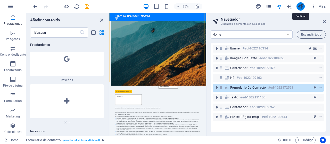
click at [300, 6] on icon "publish" at bounding box center [301, 7] width 6 height 6
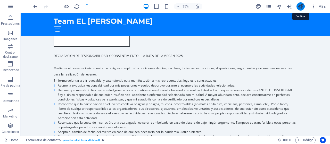
scroll to position [379, 0]
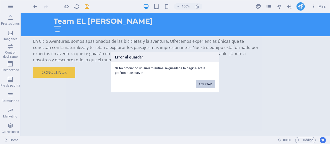
click at [201, 81] on button "ACEPTAR" at bounding box center [205, 84] width 19 height 8
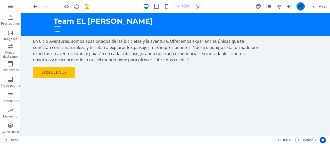
click at [299, 8] on icon "publish" at bounding box center [301, 7] width 6 height 6
checkbox input "false"
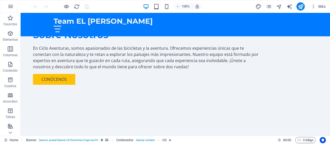
scroll to position [345, 0]
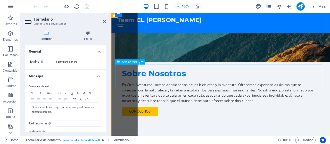
scroll to position [366, 0]
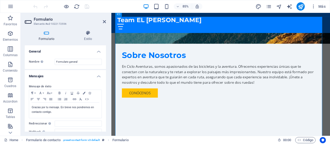
drag, startPoint x: 104, startPoint y: 63, endPoint x: 104, endPoint y: 70, distance: 7.0
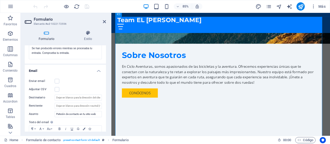
scroll to position [113, 0]
click at [56, 81] on label at bounding box center [57, 80] width 5 height 5
click at [0, 0] on input "Enviar email" at bounding box center [0, 0] width 0 height 0
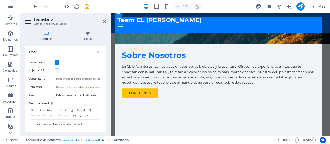
scroll to position [133, 0]
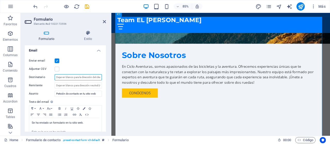
click at [90, 77] on input "Destinatario" at bounding box center [78, 77] width 47 height 6
drag, startPoint x: 222, startPoint y: 87, endPoint x: 139, endPoint y: 92, distance: 83.4
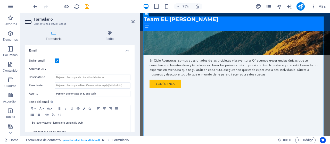
scroll to position [397, 0]
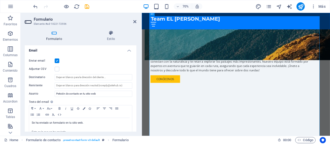
drag, startPoint x: 111, startPoint y: 77, endPoint x: 1, endPoint y: 96, distance: 112.1
click at [142, 80] on div "Formulario Elemento #ed-1022172556 Formulario Estilo General Nombre Define un n…" at bounding box center [175, 74] width 309 height 123
click at [115, 85] on input "Remitente" at bounding box center [94, 86] width 78 height 6
type input "F"
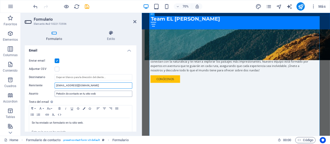
type input "[EMAIL_ADDRESS][DOMAIN_NAME]"
click at [103, 92] on input "Petición de contacto en tu sitio web" at bounding box center [94, 94] width 78 height 6
type input "P"
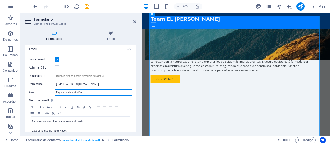
scroll to position [135, 0]
type input "Registro de Inscripción"
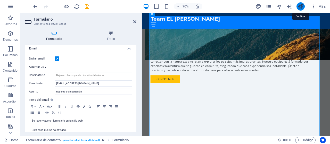
click at [299, 7] on icon "publish" at bounding box center [301, 7] width 6 height 6
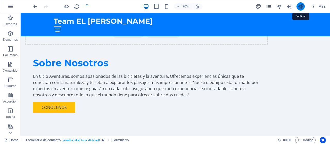
checkbox input "false"
